Goal: Share content: Share content

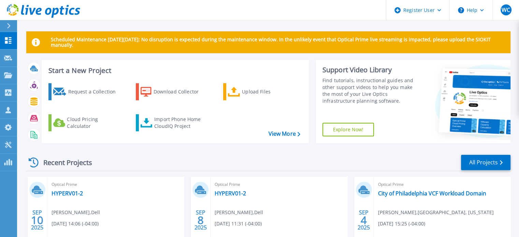
click at [8, 21] on div at bounding box center [11, 26] width 11 height 12
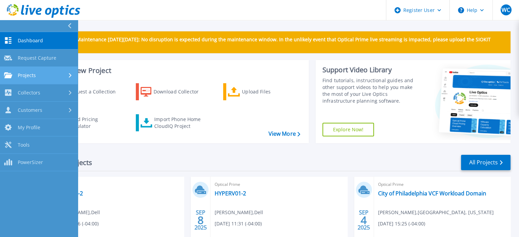
click at [24, 81] on link "Projects Projects" at bounding box center [39, 75] width 78 height 17
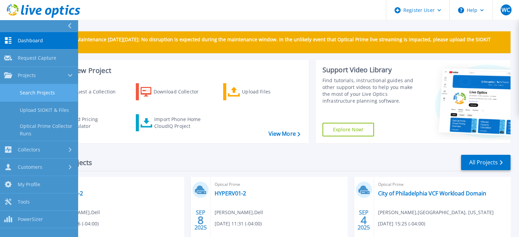
click at [30, 92] on link "Search Projects" at bounding box center [39, 92] width 78 height 17
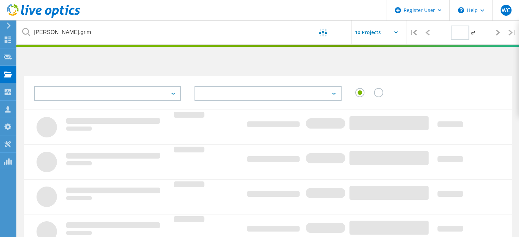
type input "1"
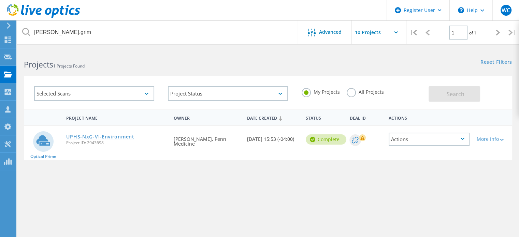
click at [109, 136] on link "UPHS-NxG-VI-Environment" at bounding box center [100, 136] width 68 height 5
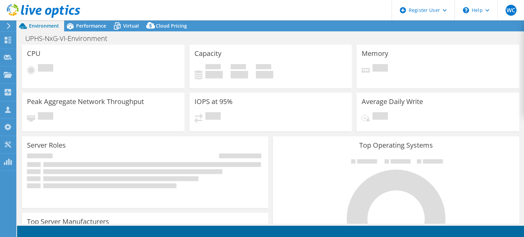
select select "USD"
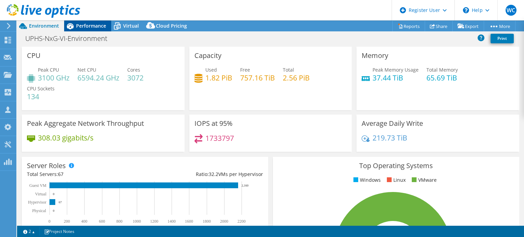
click at [82, 24] on span "Performance" at bounding box center [91, 26] width 30 height 6
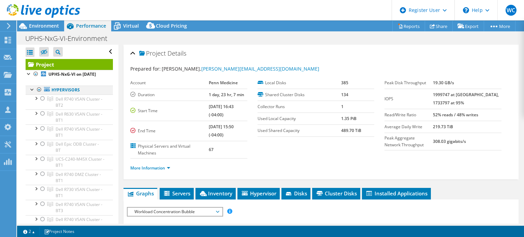
click at [37, 94] on div at bounding box center [39, 90] width 7 height 8
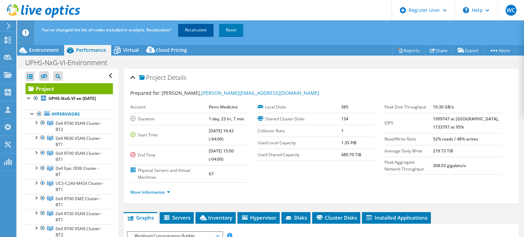
click at [195, 29] on link "Recalculate" at bounding box center [195, 30] width 35 height 12
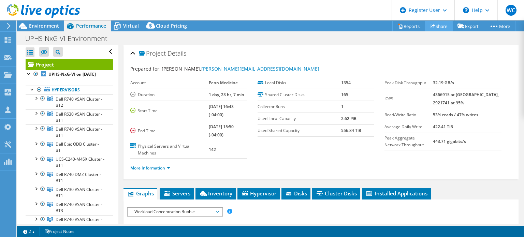
click at [444, 26] on link "Share" at bounding box center [439, 26] width 28 height 11
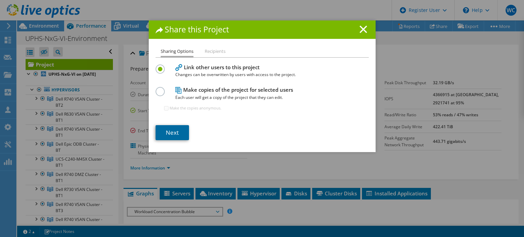
click at [168, 138] on link "Next" at bounding box center [172, 132] width 33 height 15
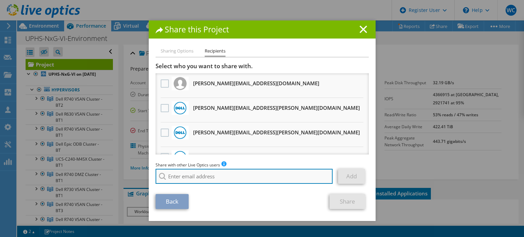
click at [180, 176] on input "search" at bounding box center [244, 176] width 177 height 15
paste input "[PERSON_NAME] <[PERSON_NAME][EMAIL_ADDRESS][DOMAIN_NAME]>; [PERSON_NAME] <[PERS…"
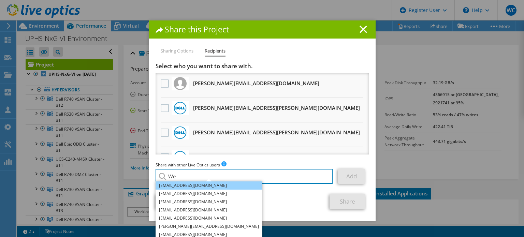
type input "W"
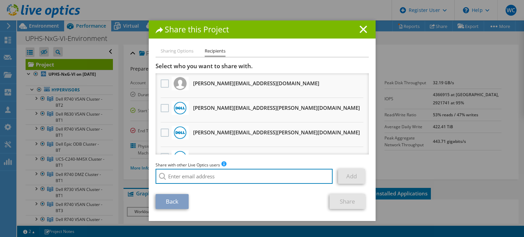
paste input "[PERSON_NAME] <[PERSON_NAME][EMAIL_ADDRESS][DOMAIN_NAME]>; [PERSON_NAME] <[PERS…"
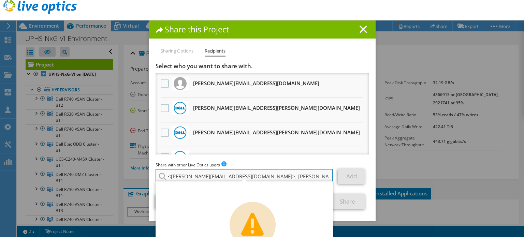
click at [193, 174] on input "[PERSON_NAME] <[PERSON_NAME][EMAIL_ADDRESS][DOMAIN_NAME]>; [PERSON_NAME] <[PERS…" at bounding box center [244, 176] width 177 height 15
click at [222, 176] on input "[PERSON_NAME][EMAIL_ADDRESS][DOMAIN_NAME]>; [PERSON_NAME] <[PERSON_NAME][EMAIL_…" at bounding box center [244, 176] width 177 height 15
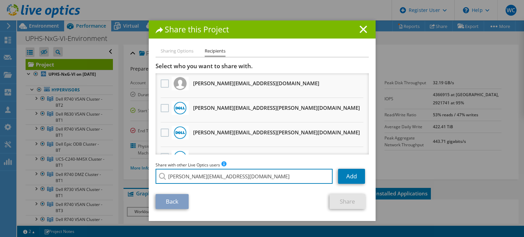
type input "[PERSON_NAME][EMAIL_ADDRESS][DOMAIN_NAME]"
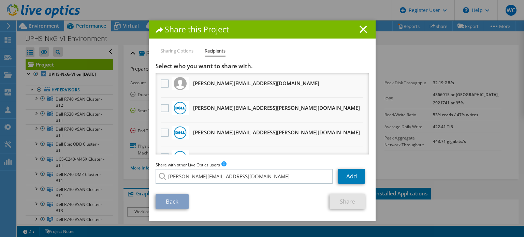
click at [209, 185] on li "[PERSON_NAME][EMAIL_ADDRESS][DOMAIN_NAME]" at bounding box center [209, 181] width 107 height 8
click at [350, 178] on link "Add" at bounding box center [351, 176] width 27 height 15
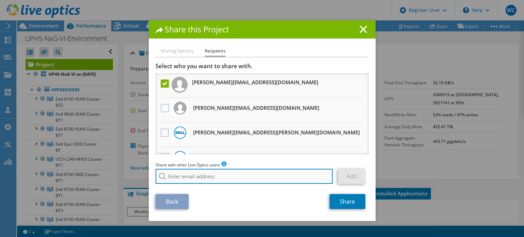
click at [244, 178] on input "search" at bounding box center [244, 176] width 177 height 15
paste input "[PERSON_NAME] <[PERSON_NAME][EMAIL_ADDRESS][DOMAIN_NAME]>; [PERSON_NAME] <[PERS…"
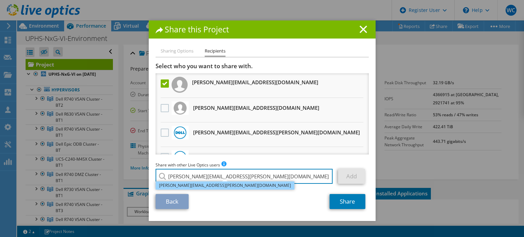
type input "[PERSON_NAME][EMAIL_ADDRESS][PERSON_NAME][DOMAIN_NAME]"
click at [199, 186] on li "[PERSON_NAME][EMAIL_ADDRESS][PERSON_NAME][DOMAIN_NAME]" at bounding box center [225, 186] width 139 height 8
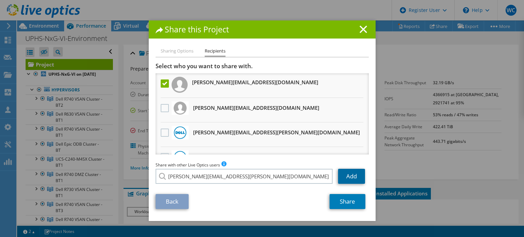
click at [348, 175] on link "Add" at bounding box center [351, 176] width 27 height 15
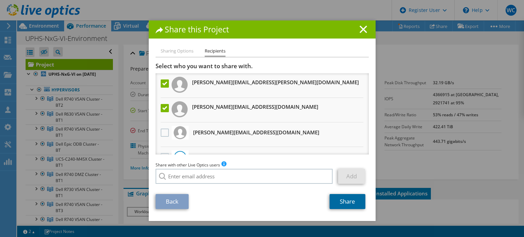
click at [345, 201] on link "Share" at bounding box center [348, 201] width 36 height 15
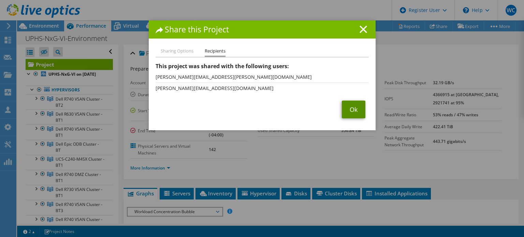
click at [351, 107] on link "Ok" at bounding box center [354, 110] width 24 height 18
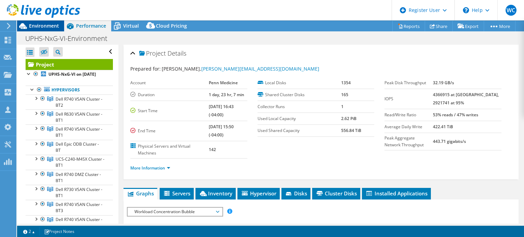
click at [53, 24] on span "Environment" at bounding box center [44, 26] width 30 height 6
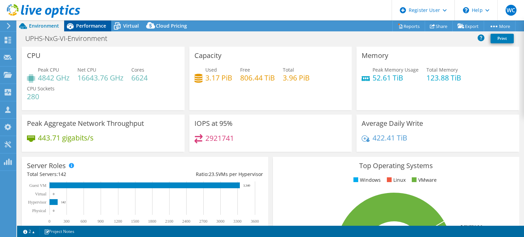
click at [92, 27] on span "Performance" at bounding box center [91, 26] width 30 height 6
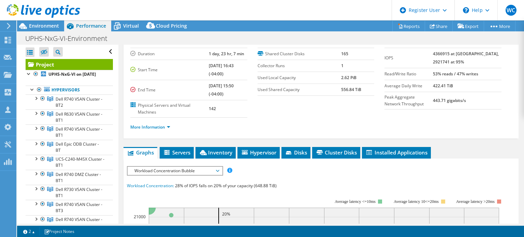
scroll to position [68, 0]
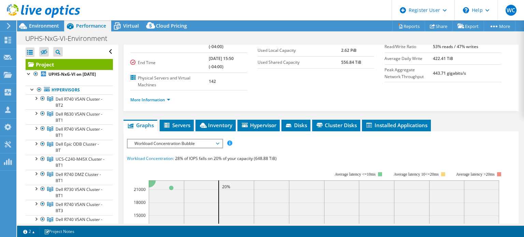
click at [181, 143] on span "Workload Concentration Bubble" at bounding box center [175, 144] width 88 height 8
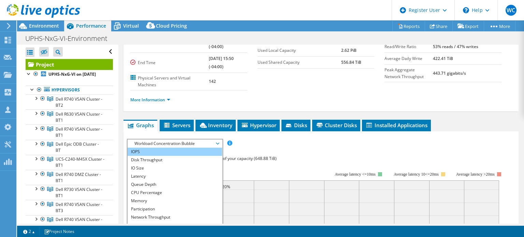
click at [150, 151] on li "IOPS" at bounding box center [175, 152] width 95 height 8
